Goal: Book appointment/travel/reservation

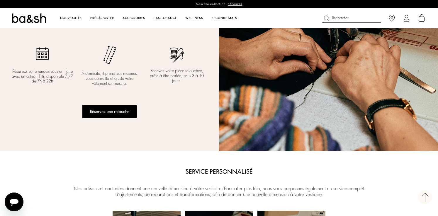
scroll to position [333, 0]
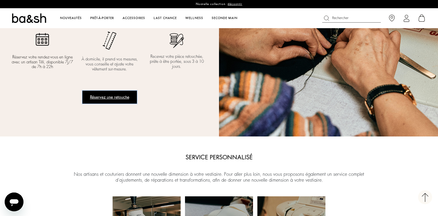
click at [114, 98] on button "Réservez une retouche" at bounding box center [109, 97] width 55 height 13
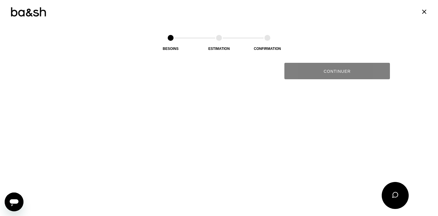
scroll to position [0, 0]
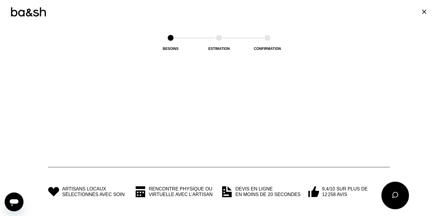
click at [395, 197] on icon at bounding box center [394, 194] width 5 height 5
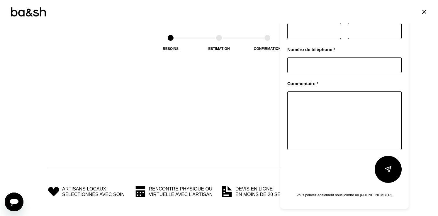
click at [423, 10] on icon at bounding box center [424, 11] width 7 height 7
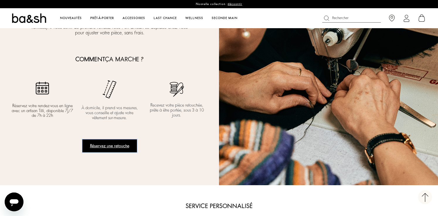
click at [111, 144] on button "Réservez une retouche" at bounding box center [109, 145] width 55 height 13
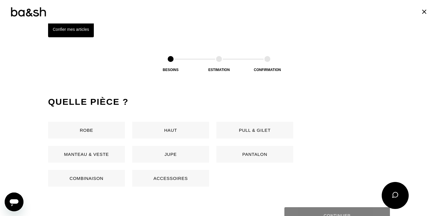
click at [93, 131] on button "Robe" at bounding box center [86, 130] width 77 height 17
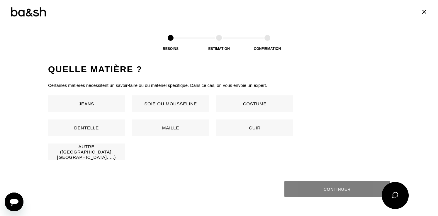
click at [98, 107] on button "Jeans" at bounding box center [86, 103] width 77 height 17
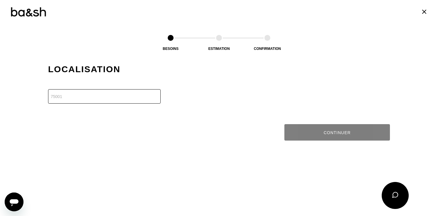
click at [91, 93] on input "number" at bounding box center [104, 96] width 113 height 14
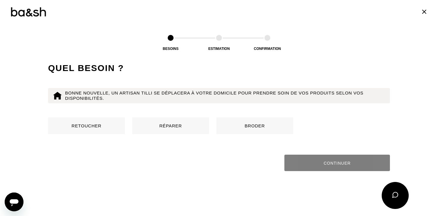
type input "75009"
click at [178, 127] on button "Réparer" at bounding box center [170, 125] width 77 height 17
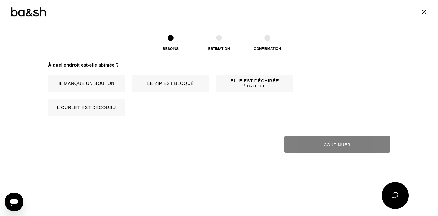
click at [100, 84] on button "Il manque un bouton" at bounding box center [86, 83] width 77 height 17
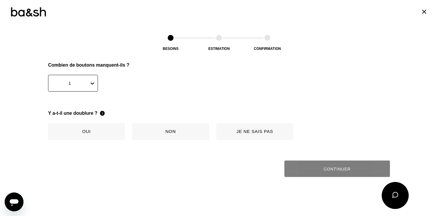
click at [176, 134] on button "Non" at bounding box center [170, 131] width 77 height 17
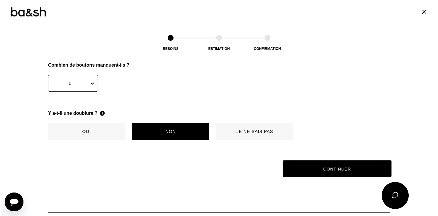
click at [338, 172] on button "Continuer" at bounding box center [337, 168] width 109 height 17
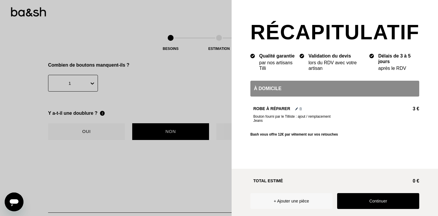
click at [382, 200] on button "Continuer" at bounding box center [378, 201] width 82 height 16
